Goal: Feedback & Contribution: Contribute content

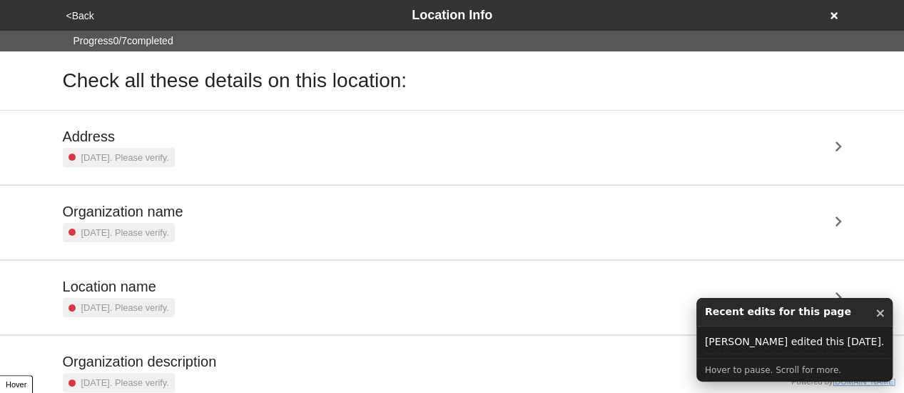
click at [888, 316] on div "Recent edits for this page ×" at bounding box center [795, 312] width 196 height 29
click at [877, 312] on button "×" at bounding box center [880, 312] width 11 height 19
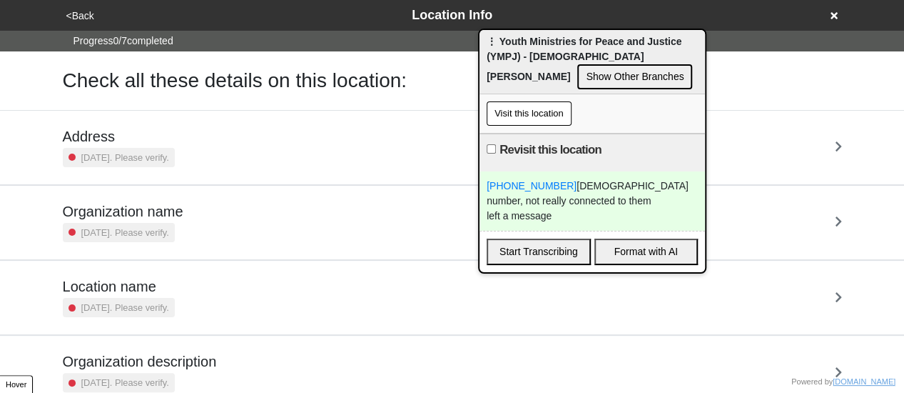
click at [574, 222] on div "(718) 842-2233 church number, not really connected to them left a message" at bounding box center [593, 200] width 226 height 59
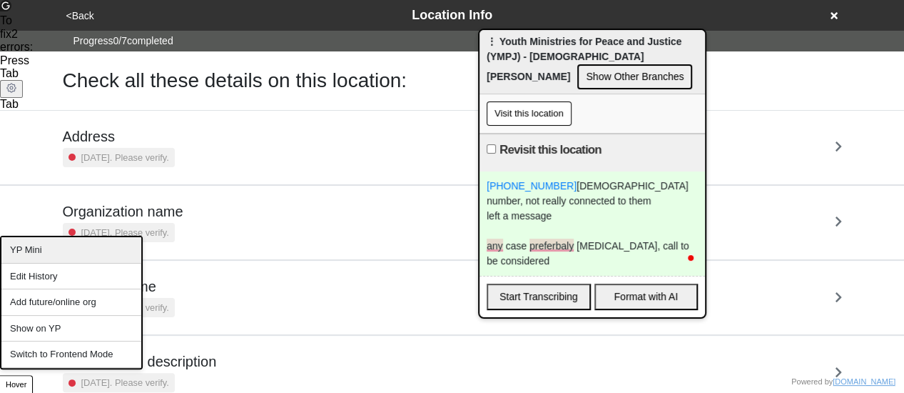
click at [63, 246] on div "YP Mini" at bounding box center [71, 250] width 140 height 26
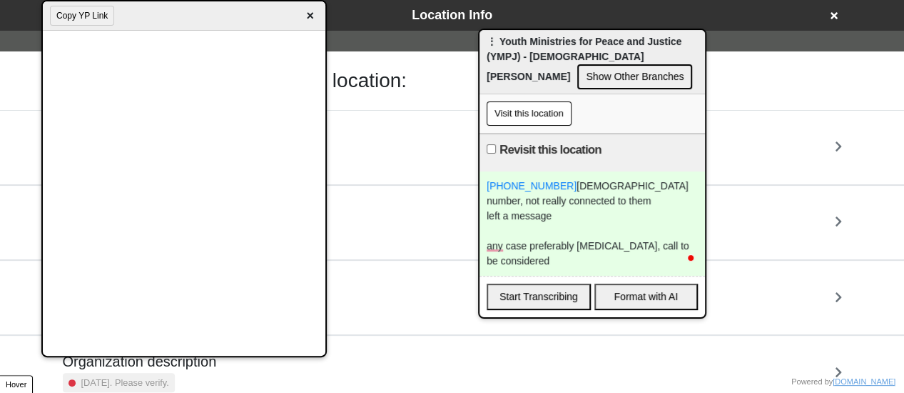
click at [547, 259] on div "any case preferably low income, call to be considered" at bounding box center [592, 253] width 211 height 30
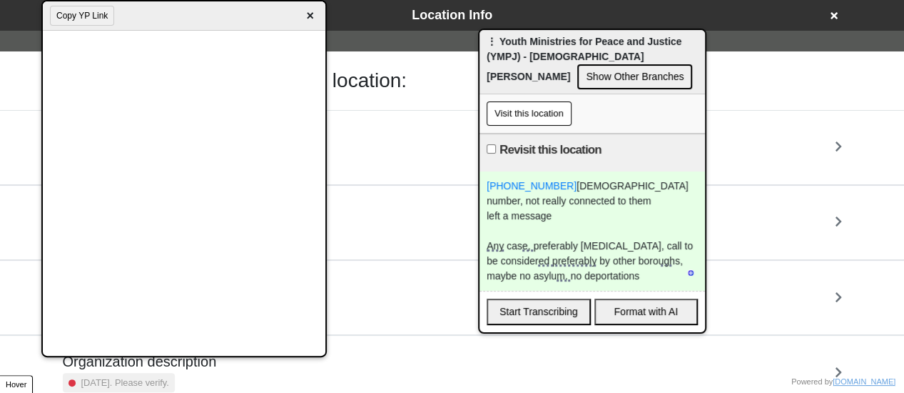
click at [664, 276] on div "Any case, preferably low income, call to be considered preferably by other boro…" at bounding box center [592, 260] width 211 height 45
click at [646, 271] on div "Any case, preferably low income, call to be considered preferably by other boro…" at bounding box center [592, 260] width 211 height 45
click at [310, 12] on span "×" at bounding box center [310, 15] width 16 height 19
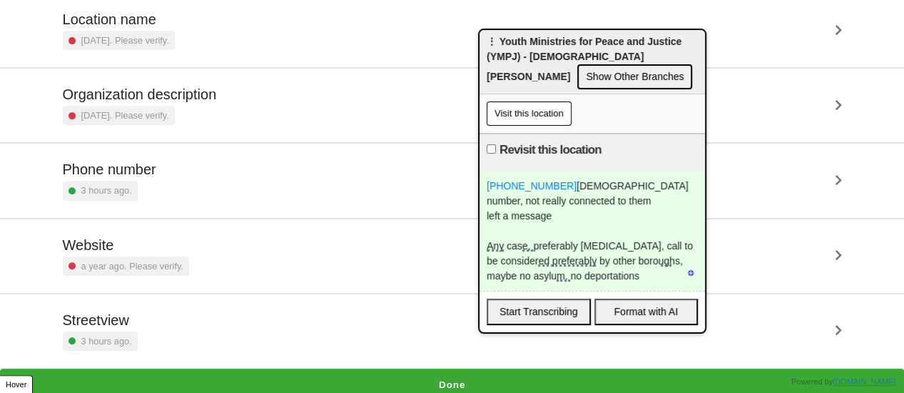
scroll to position [272, 0]
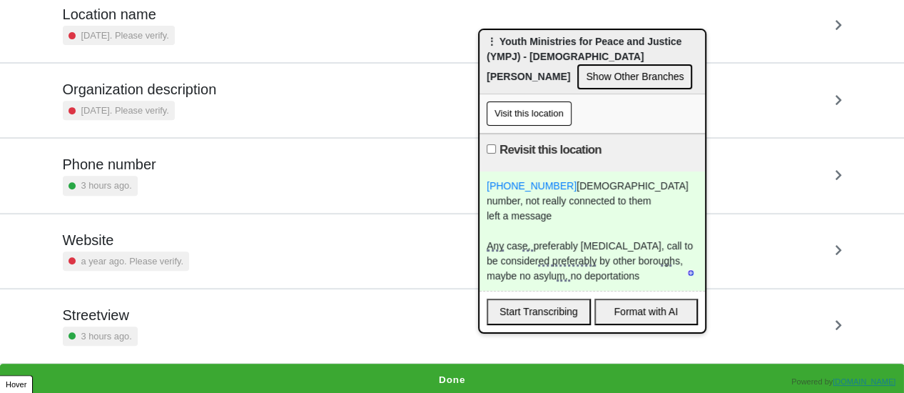
click at [517, 221] on div "(718) 842-2233 church number, not really connected to them left a message Any c…" at bounding box center [593, 230] width 226 height 119
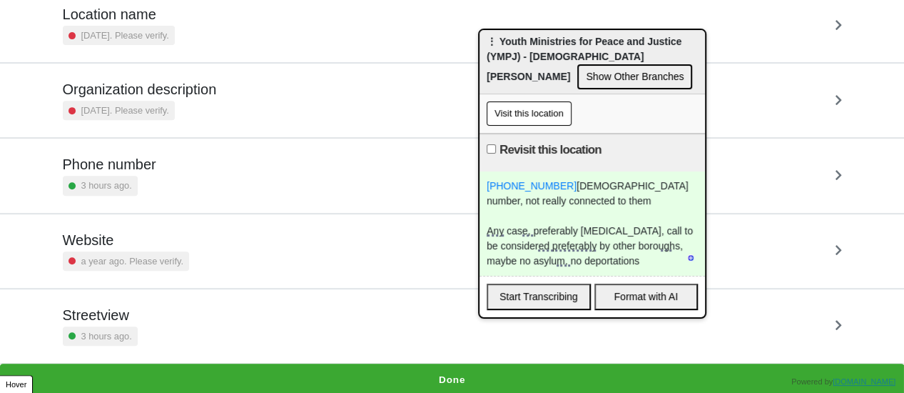
click at [418, 371] on button "Done" at bounding box center [452, 379] width 904 height 33
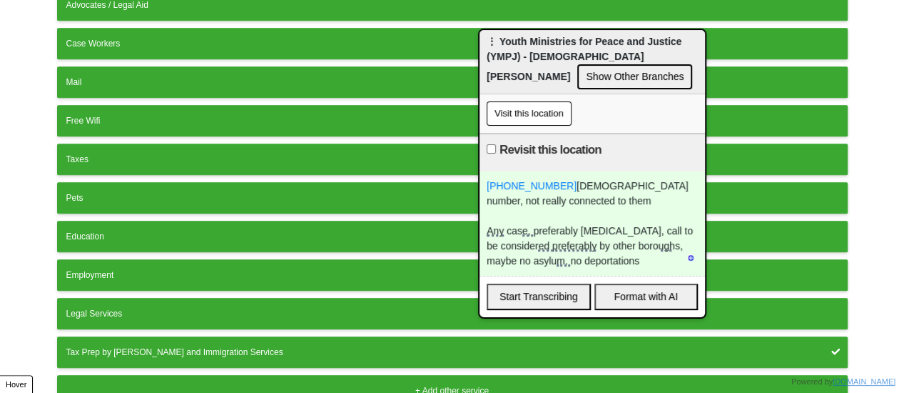
scroll to position [397, 0]
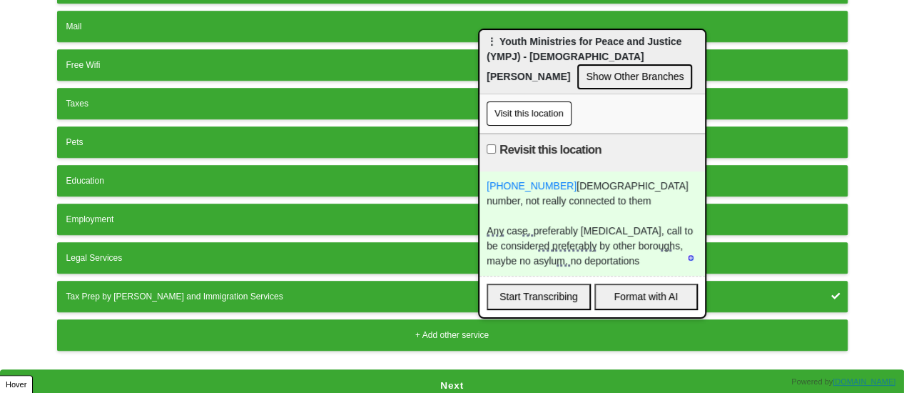
click at [386, 370] on button "Next" at bounding box center [452, 385] width 904 height 33
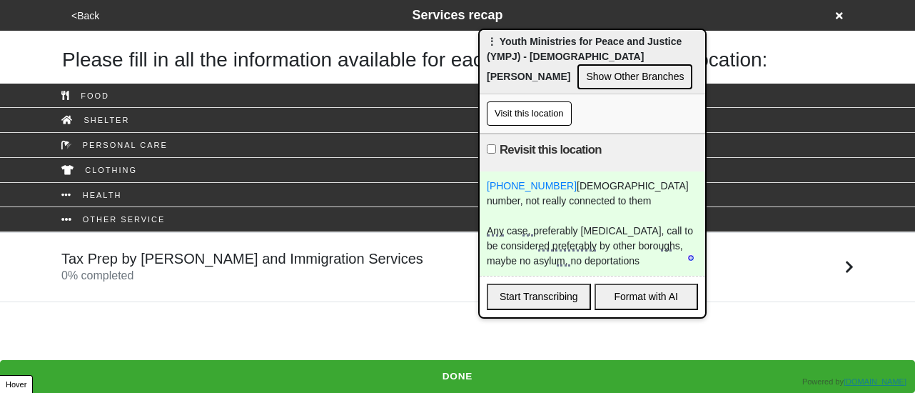
click at [311, 266] on h5 "Tax Prep by Ariva and Immigration Services" at bounding box center [242, 258] width 362 height 17
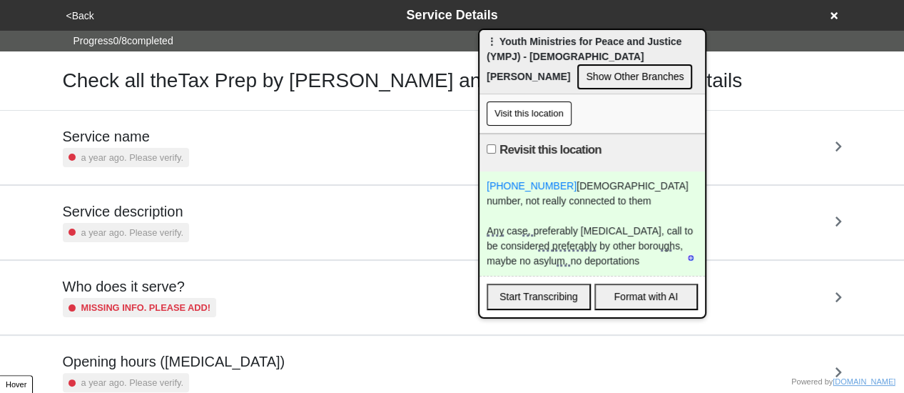
click at [190, 222] on div "Service description a year ago. Please verify." at bounding box center [453, 222] width 780 height 39
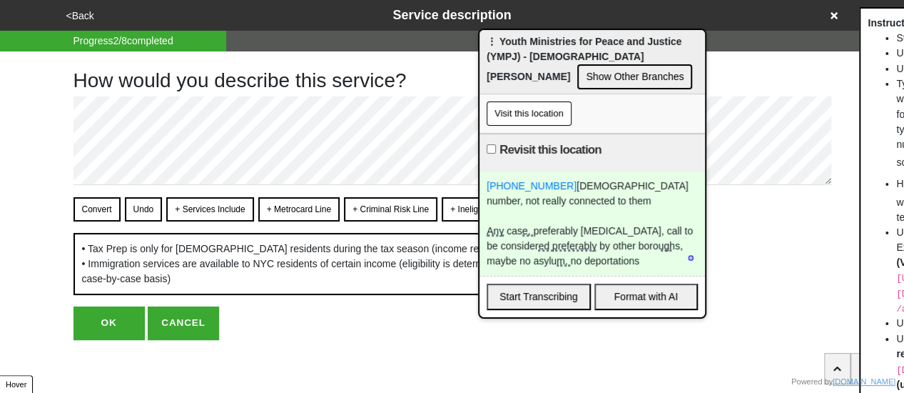
click at [187, 209] on button "+ Services Include" at bounding box center [209, 209] width 87 height 24
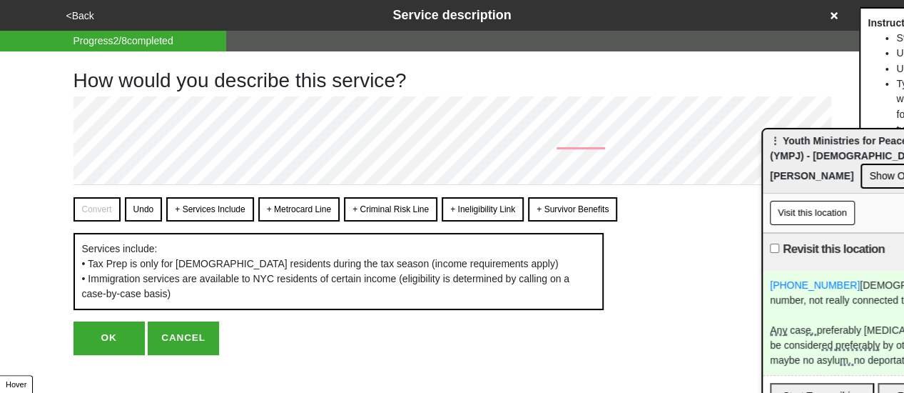
drag, startPoint x: 543, startPoint y: 54, endPoint x: 827, endPoint y: 157, distance: 302.4
click at [827, 157] on span "⋮ Youth Ministries for Peace and Justice (YMPJ) - St. Joan of Arc Church" at bounding box center [867, 158] width 195 height 46
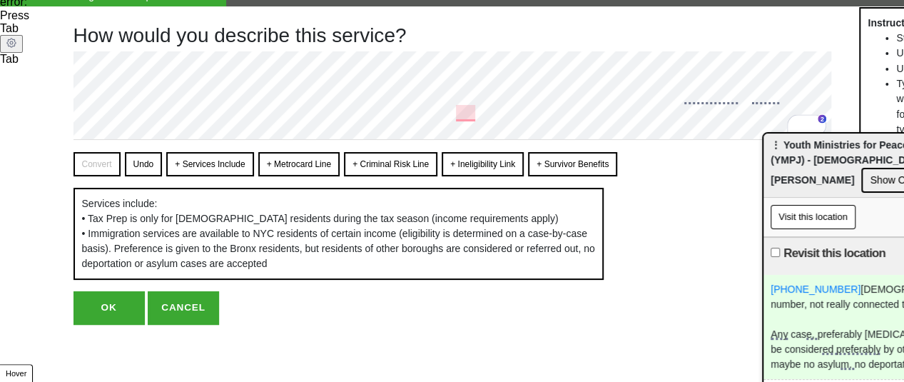
scroll to position [73, 0]
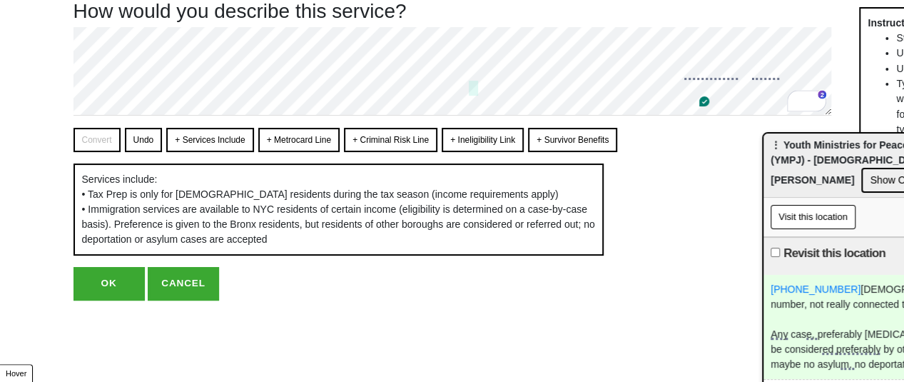
click at [85, 300] on button "OK" at bounding box center [109, 283] width 71 height 33
type textarea "x"
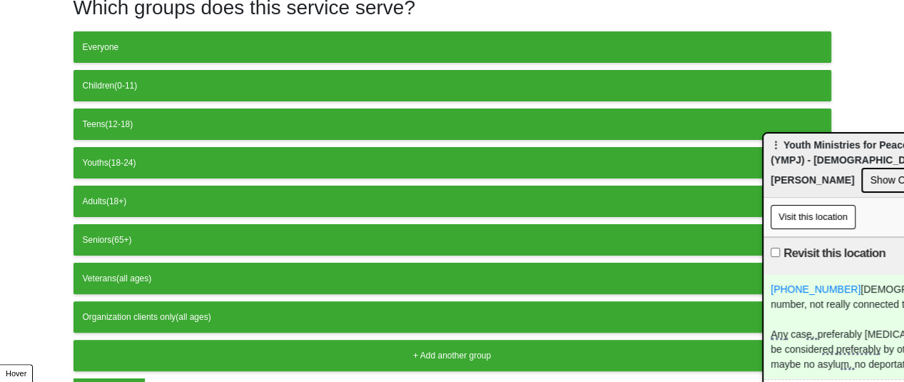
scroll to position [154, 0]
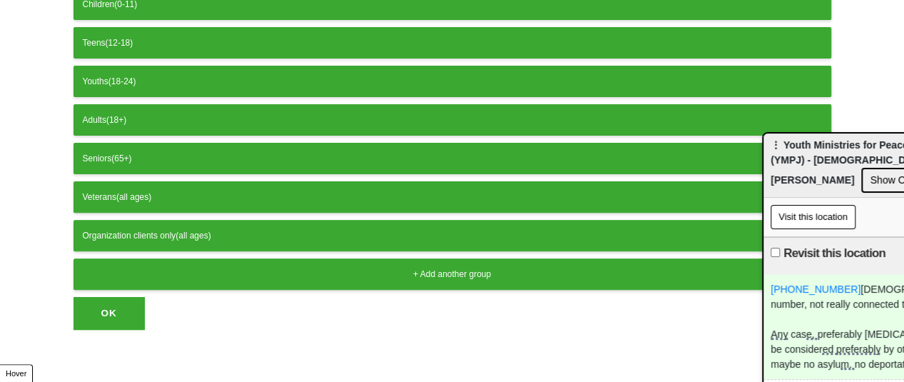
click at [117, 318] on button "OK" at bounding box center [109, 313] width 71 height 33
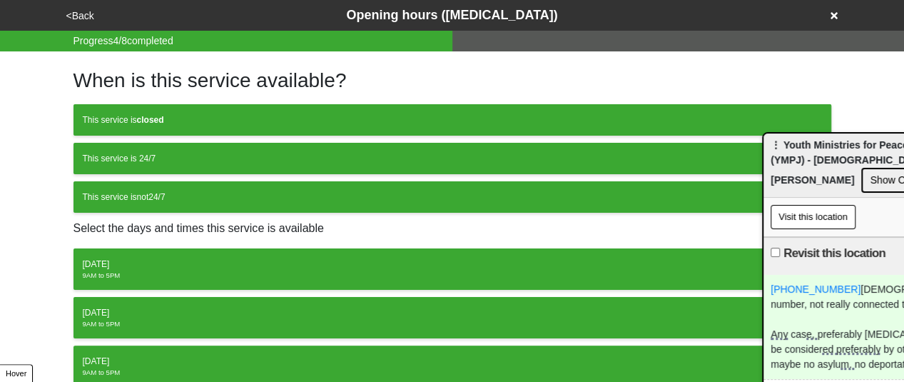
click at [76, 11] on button "<Back" at bounding box center [80, 16] width 36 height 16
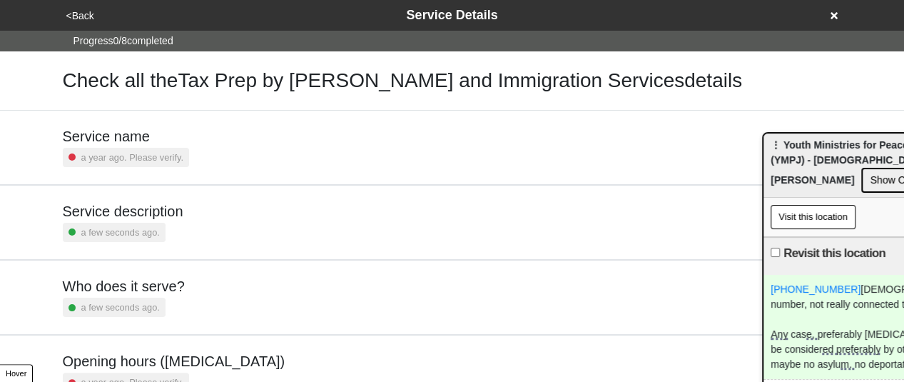
click at [87, 24] on div "<Back Service Details" at bounding box center [452, 15] width 781 height 19
click at [80, 13] on button "<Back" at bounding box center [80, 16] width 36 height 16
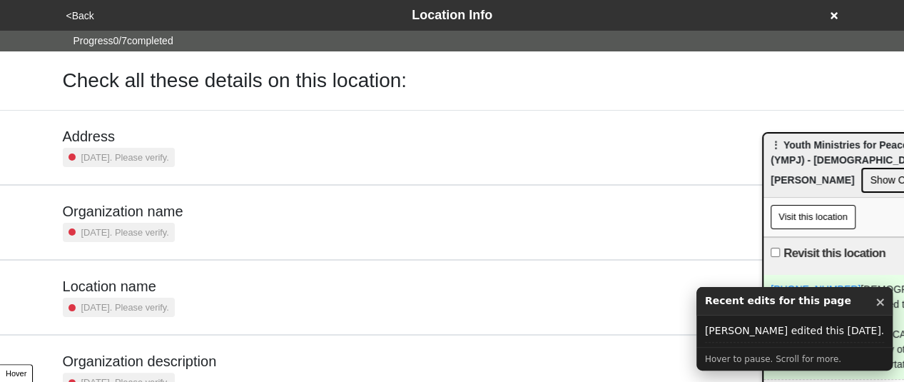
click at [123, 303] on small "2 years ago. Please verify." at bounding box center [125, 308] width 88 height 14
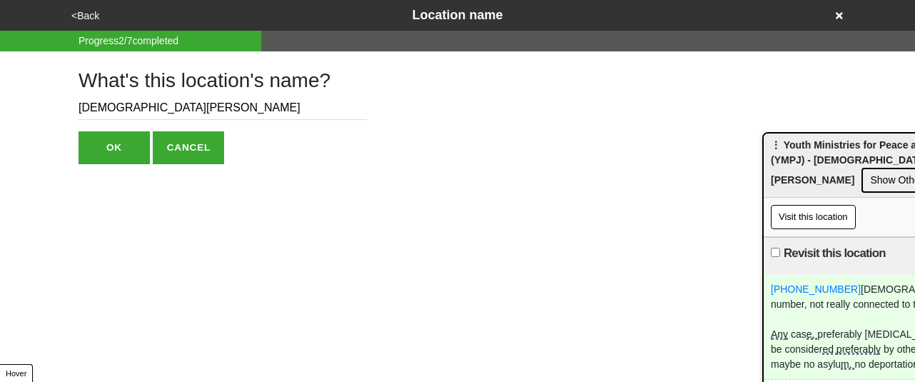
click at [80, 106] on input "St. Joan of Arc Church" at bounding box center [223, 108] width 288 height 24
type input "Near St. Joan of Arc Church"
click at [103, 144] on button "OK" at bounding box center [114, 147] width 71 height 33
type textarea "x"
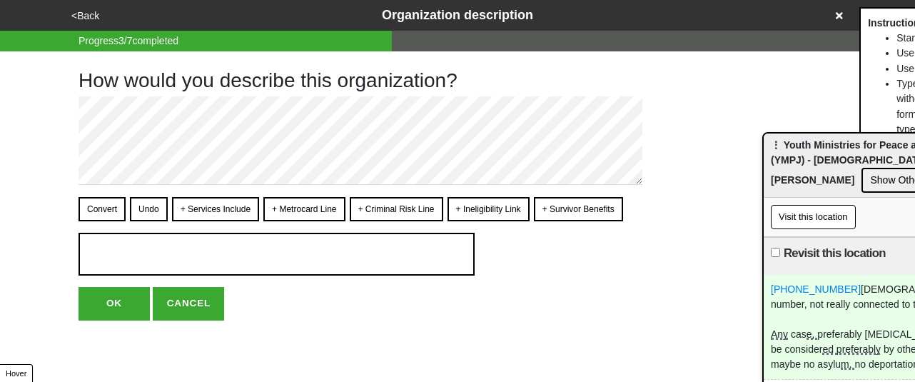
click at [80, 14] on button "<Back" at bounding box center [85, 16] width 36 height 16
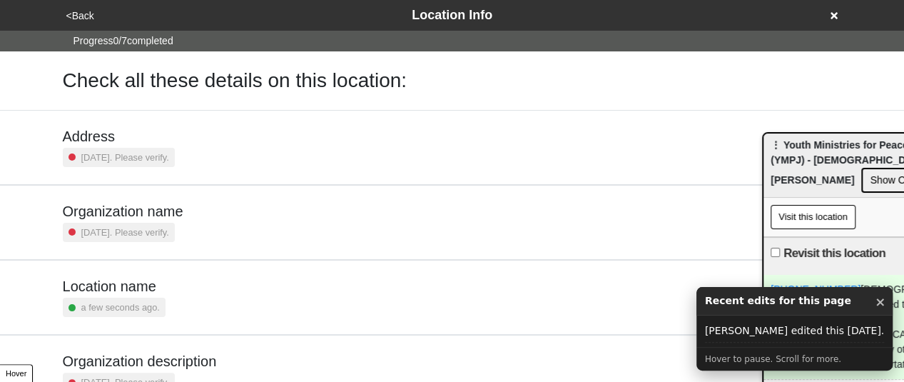
click at [172, 149] on div "2 years ago. Please verify." at bounding box center [119, 157] width 112 height 19
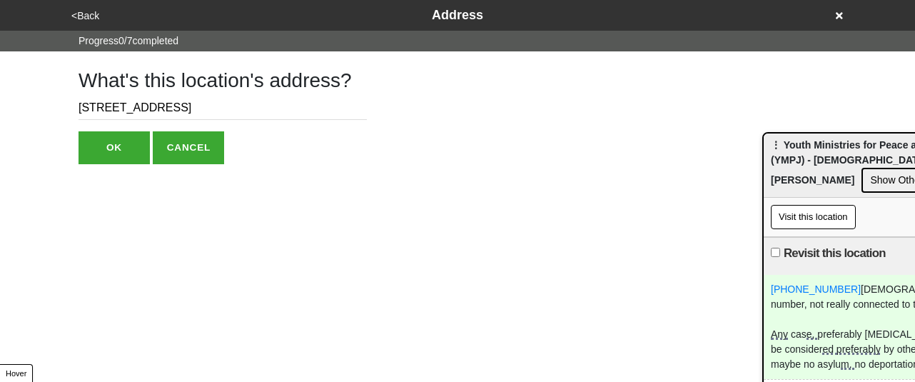
click at [100, 146] on button "OK" at bounding box center [114, 147] width 71 height 33
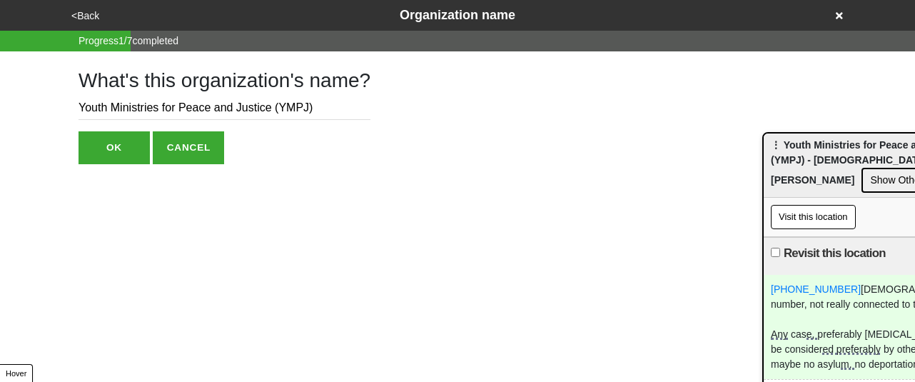
click at [126, 139] on button "OK" at bounding box center [114, 147] width 71 height 33
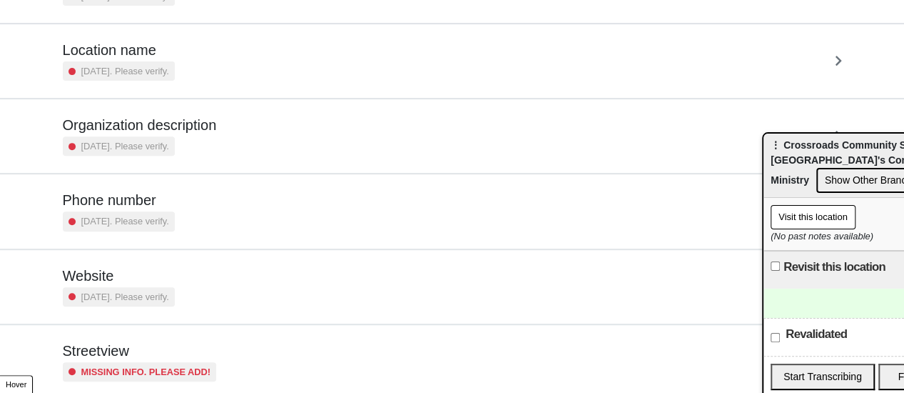
scroll to position [272, 0]
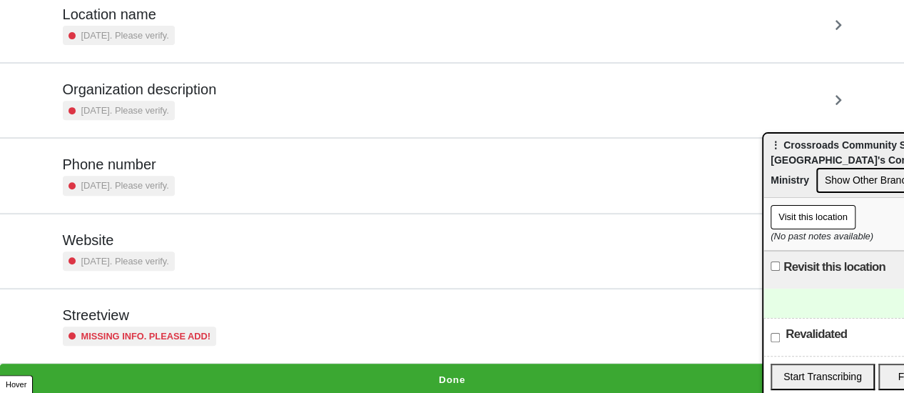
click at [181, 326] on div "Missing info. Please add!" at bounding box center [140, 335] width 154 height 19
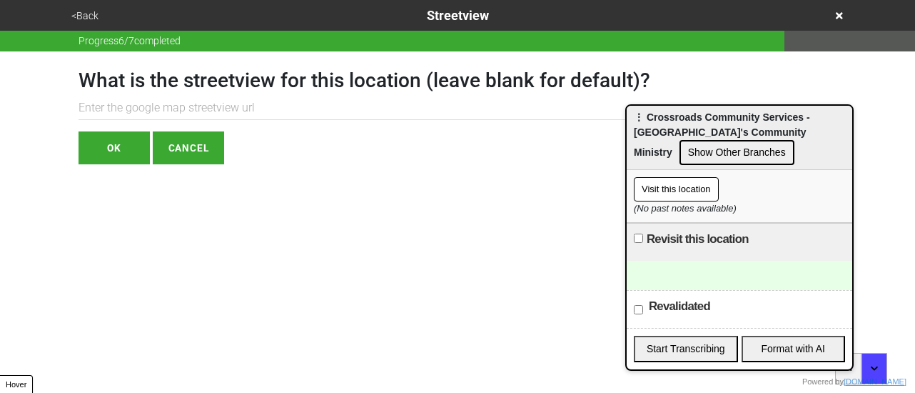
drag, startPoint x: 795, startPoint y: 155, endPoint x: 659, endPoint y: 128, distance: 139.0
click at [659, 128] on span "⋮ Crossroads Community Services - St. Bartholomew's Community Ministry" at bounding box center [722, 134] width 176 height 46
click at [92, 15] on button "<Back" at bounding box center [85, 16] width 36 height 16
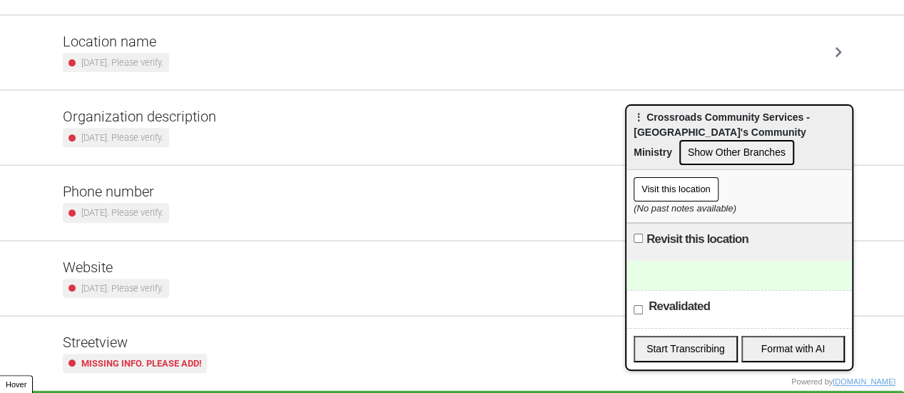
scroll to position [272, 0]
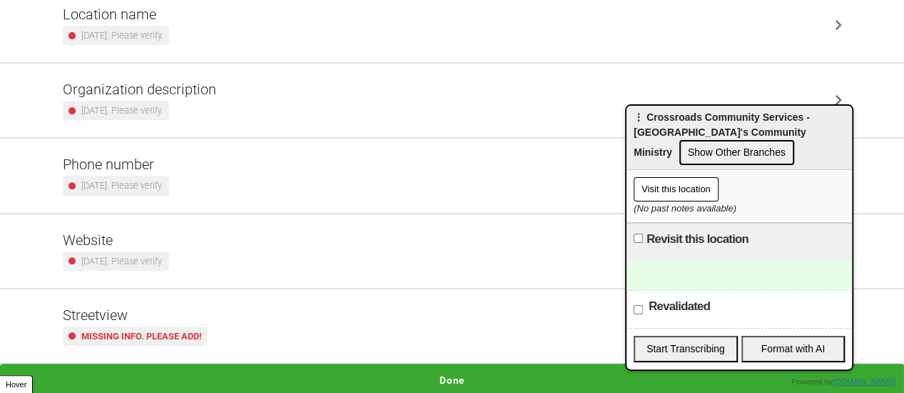
click at [181, 329] on small "Missing info. Please add!" at bounding box center [141, 336] width 120 height 14
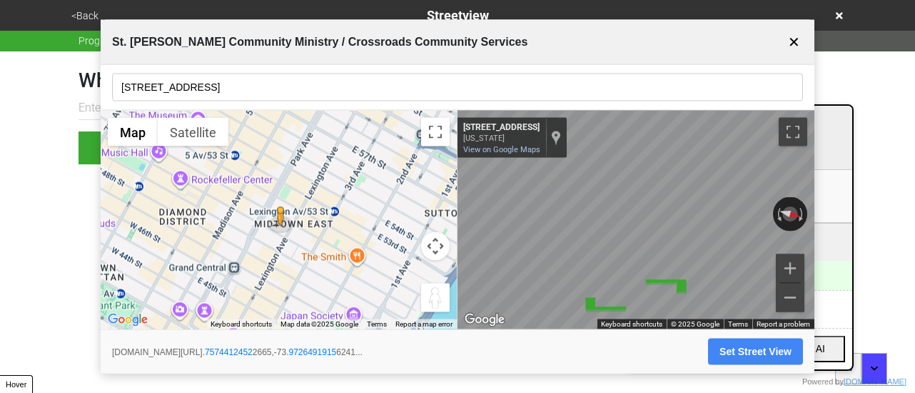
click at [753, 350] on button "Set Street View" at bounding box center [755, 351] width 95 height 26
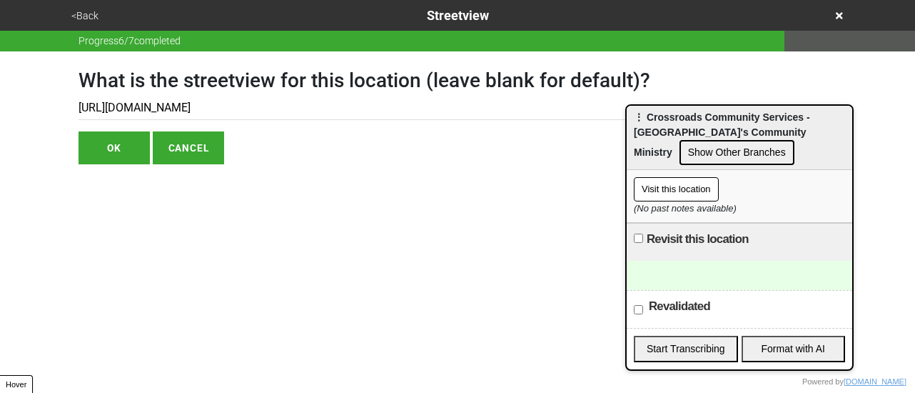
type input "https://www.google.com/maps/@40.75744124522665,-73.97264919156241,3a,75y,254.43…"
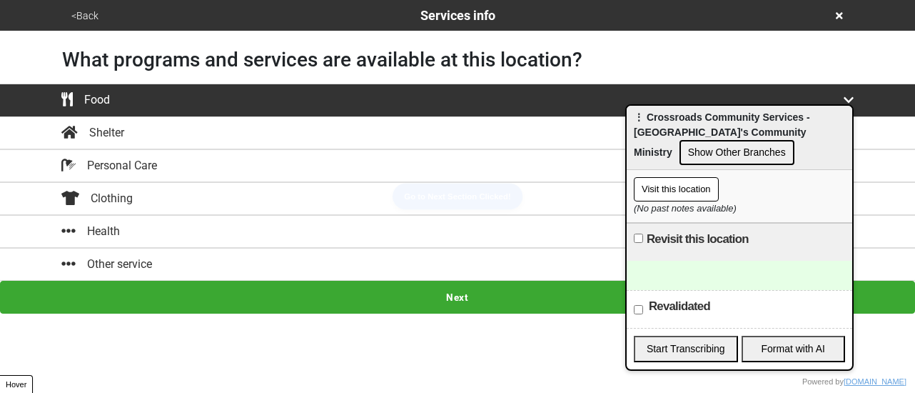
click at [297, 287] on button "Next" at bounding box center [457, 297] width 915 height 33
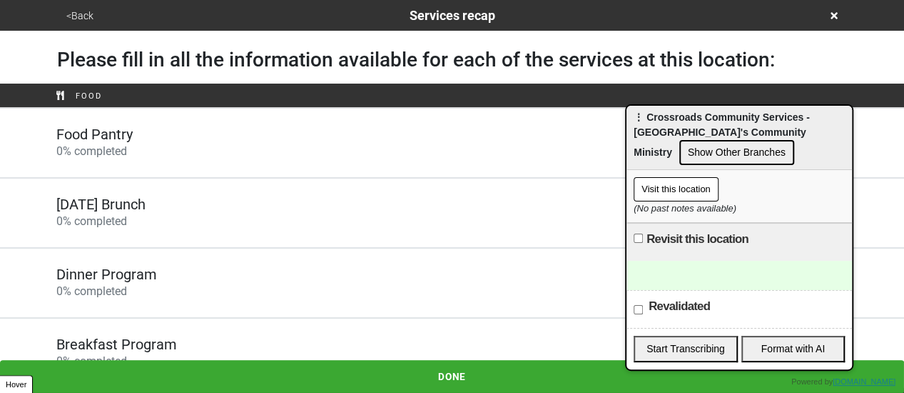
click at [129, 140] on h5 "Food Pantry" at bounding box center [94, 134] width 76 height 17
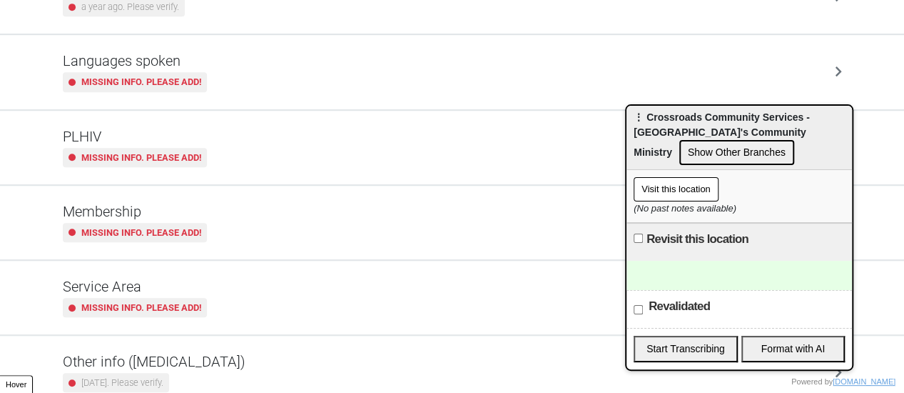
scroll to position [421, 0]
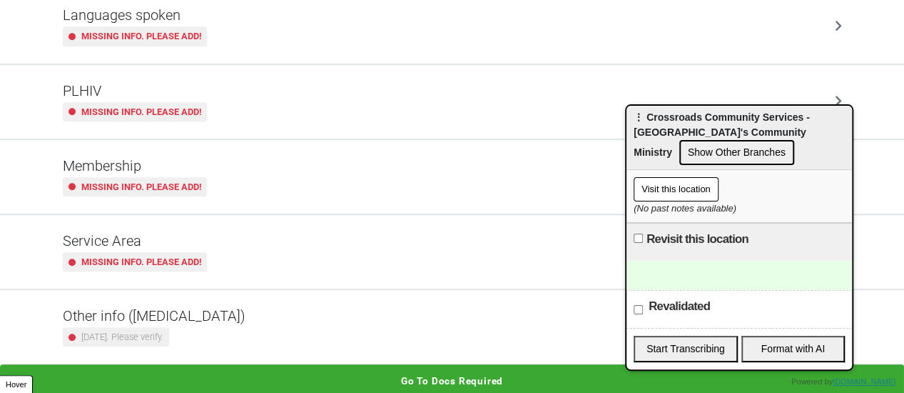
click at [104, 333] on small "2 years ago. Please verify." at bounding box center [122, 337] width 82 height 14
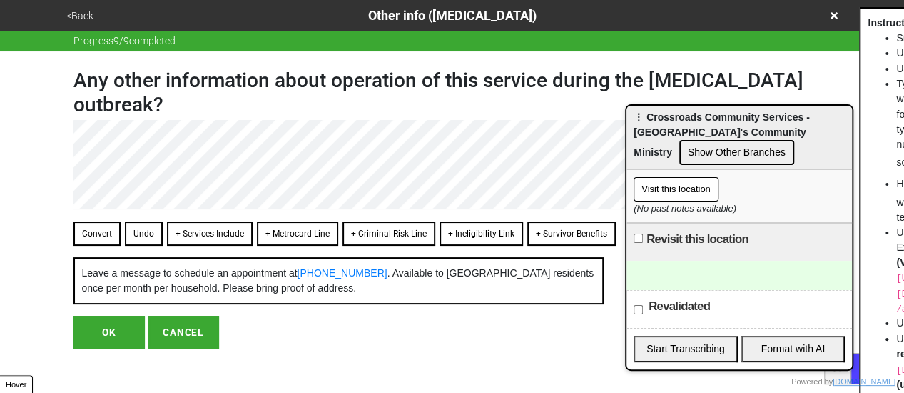
click at [104, 346] on button "OK" at bounding box center [109, 332] width 71 height 33
type textarea "x"
click at [108, 348] on button "OK" at bounding box center [109, 332] width 71 height 33
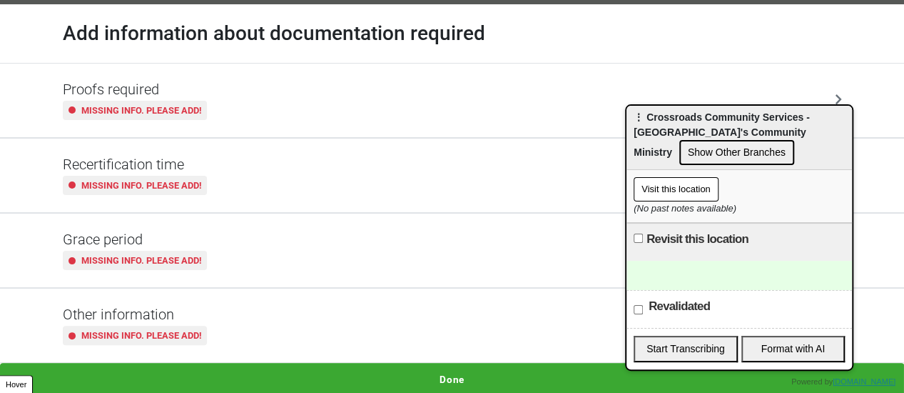
scroll to position [48, 0]
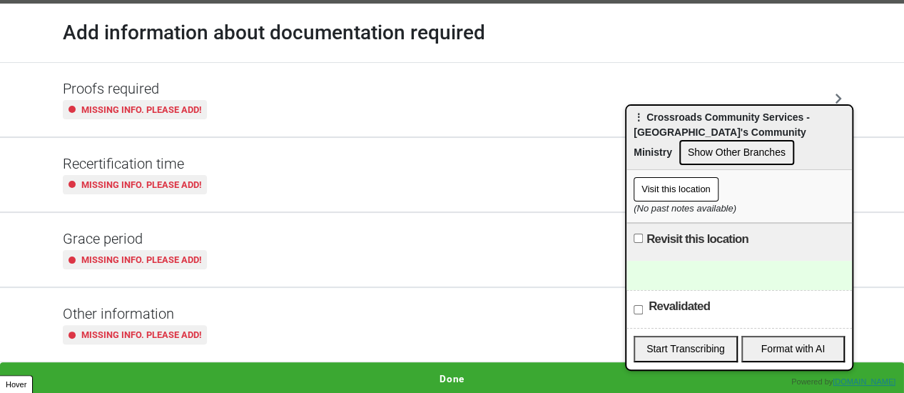
click at [478, 368] on button "Done" at bounding box center [452, 378] width 904 height 33
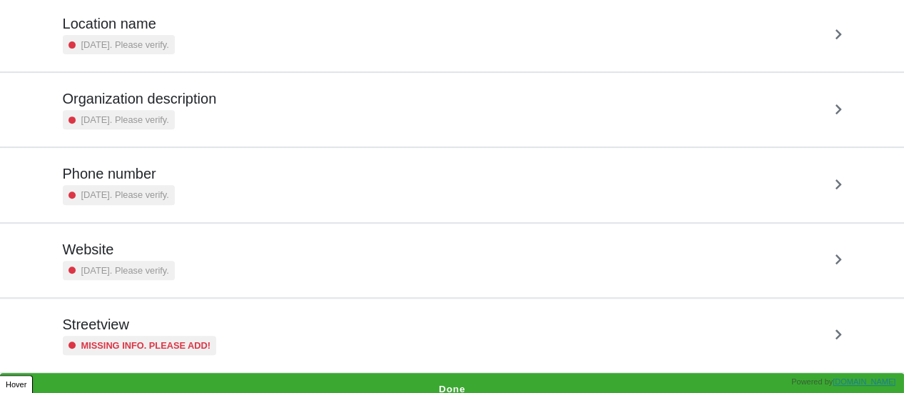
scroll to position [272, 0]
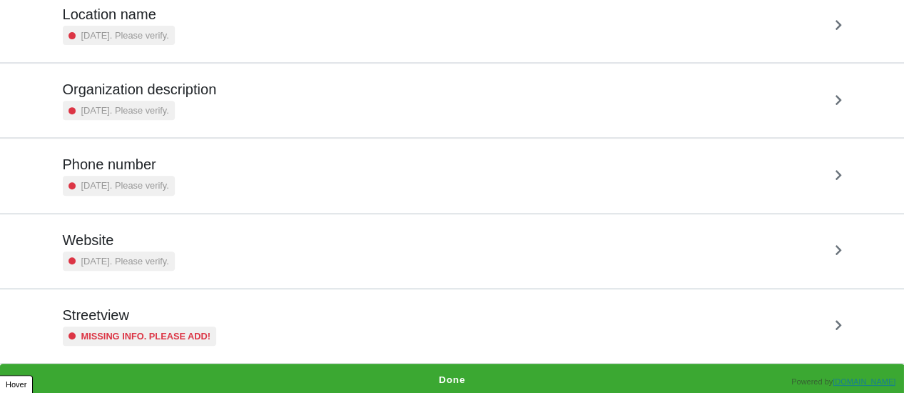
click at [126, 313] on h5 "Streetview" at bounding box center [140, 314] width 154 height 17
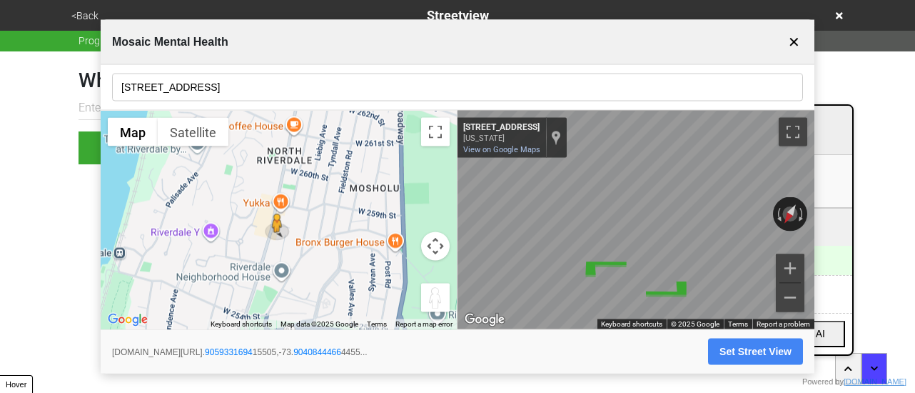
click at [837, 164] on body "<Back Streetview Progress 6 / 7 completed What is the streetview for this locat…" at bounding box center [457, 82] width 915 height 164
click at [874, 221] on html "<Back Streetview Progress 6 / 7 completed What is the streetview for this locat…" at bounding box center [457, 110] width 915 height 221
click at [834, 164] on body "<Back Streetview Progress 6 / 7 completed What is the streetview for this locat…" at bounding box center [457, 82] width 915 height 164
click at [248, 91] on input "5676 Riverdale Ave, Suite 202" at bounding box center [457, 88] width 691 height 28
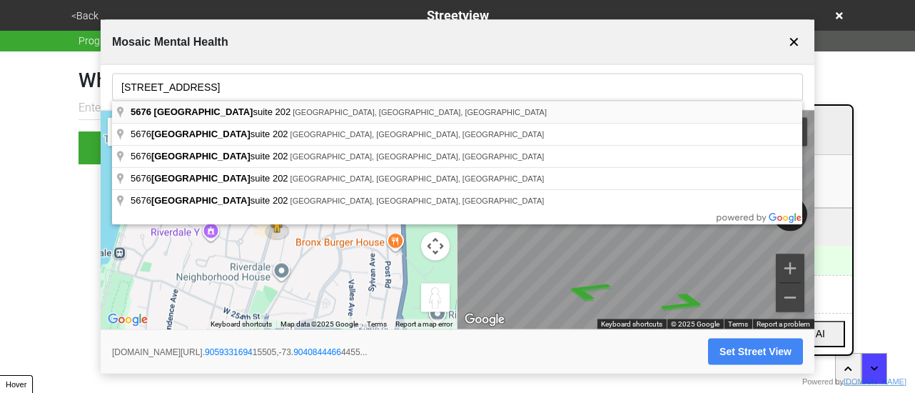
type input "5676 Riverdale Ave suite 202, The Bronx, NY, USA"
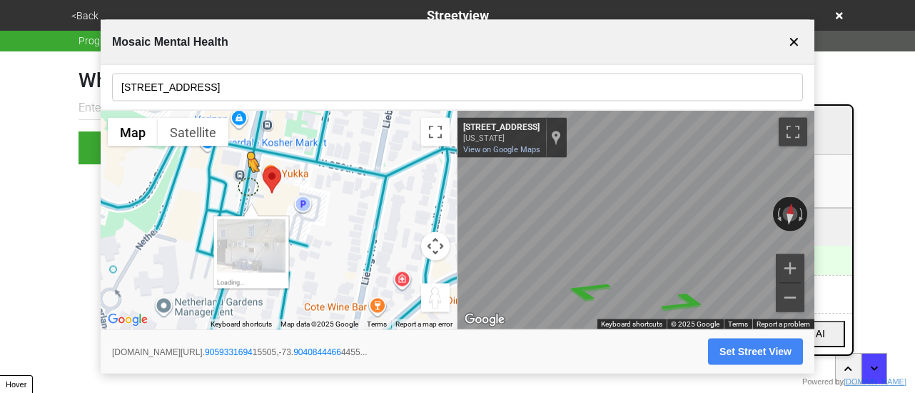
drag, startPoint x: 252, startPoint y: 231, endPoint x: 246, endPoint y: 186, distance: 46.1
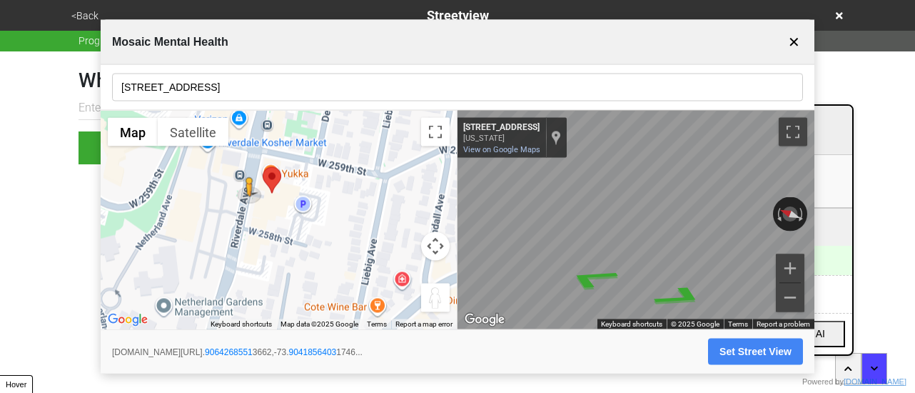
click at [94, 209] on html "<Back Streetview Progress 6 / 7 completed What is the streetview for this locat…" at bounding box center [457, 110] width 915 height 221
click at [417, 214] on div "← Move left → Move right ↑ Move up ↓ Move down + Zoom in - Zoom out Home Jump l…" at bounding box center [458, 220] width 714 height 218
click at [744, 342] on button "Set Street View" at bounding box center [755, 351] width 95 height 26
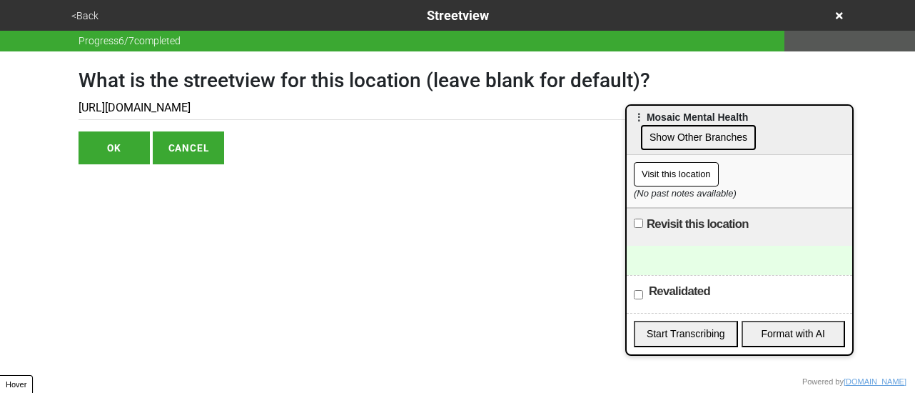
type input "https://www.google.com/maps/@40.90634485331186,-73.90420932393546,3a,75y,87.241…"
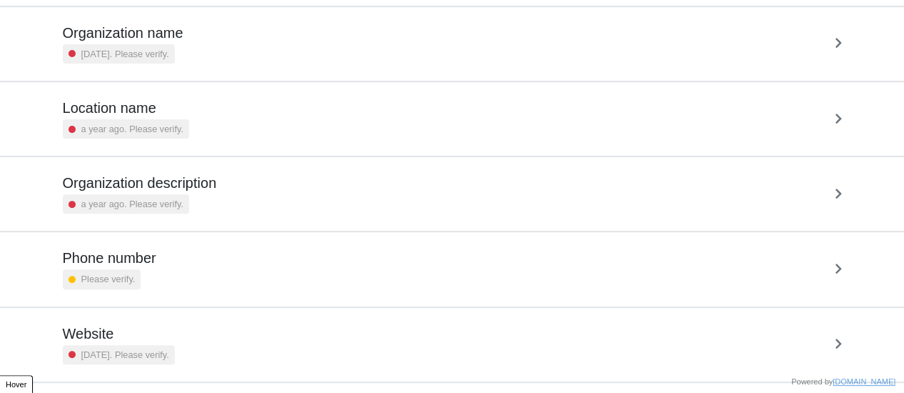
scroll to position [272, 0]
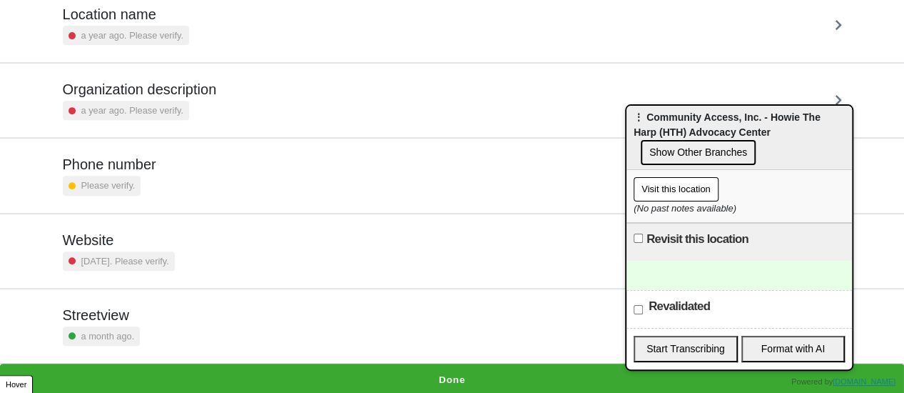
click at [173, 320] on div "Streetview a month ago." at bounding box center [453, 325] width 780 height 39
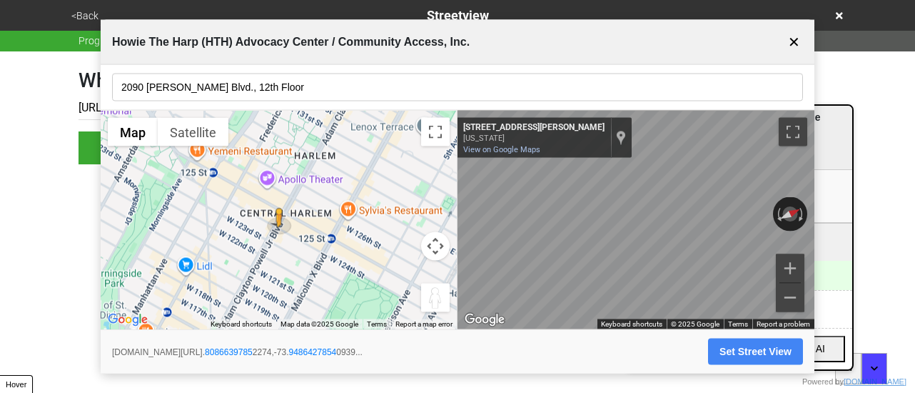
click at [600, 74] on div "Howie The Harp (HTH) Advocacy Center / Community Access, Inc. ✕ 2090 [PERSON_NA…" at bounding box center [458, 196] width 714 height 353
click at [741, 353] on button "Set Street View" at bounding box center [755, 351] width 95 height 26
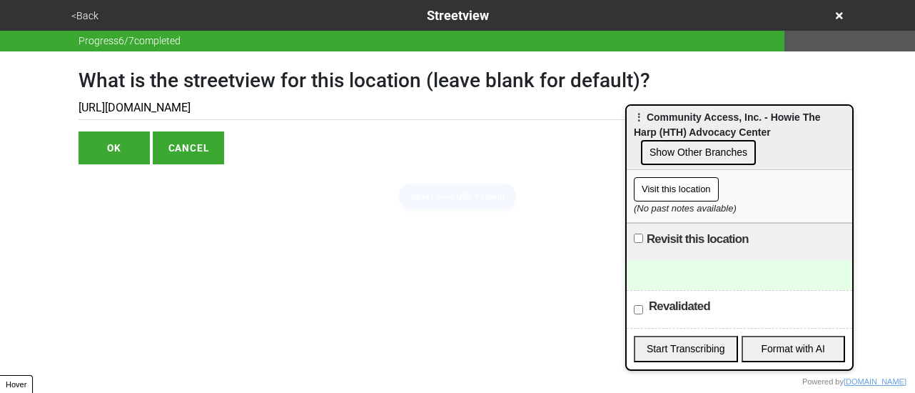
type input "[URL][DOMAIN_NAME]"
